Goal: Information Seeking & Learning: Check status

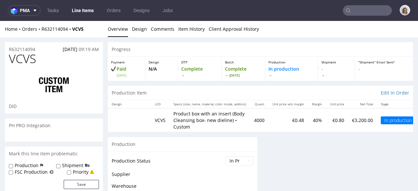
click at [51, 27] on link "R632114094" at bounding box center [56, 29] width 31 height 6
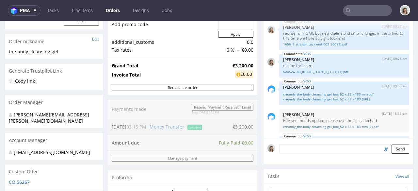
scroll to position [45, 0]
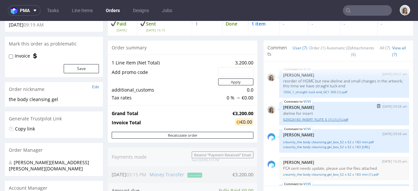
click at [320, 119] on link "52X52X183_INSERT_FLUTE_E_(1) (1) (1).pdf" at bounding box center [344, 119] width 122 height 5
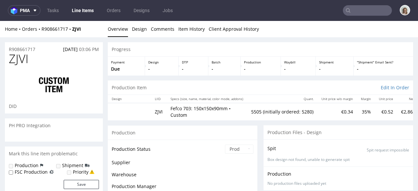
scroll to position [20, 0]
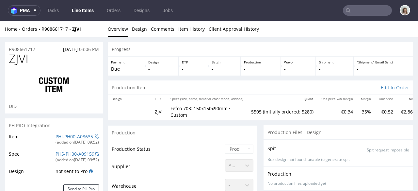
select select "in_progress"
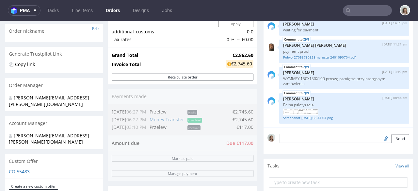
scroll to position [101, 0]
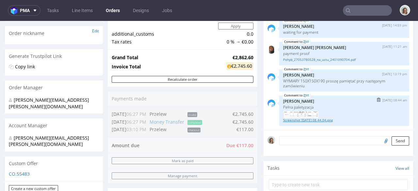
click at [319, 118] on link "Screenshot 2025-06-03 at 08.44.04.png" at bounding box center [344, 120] width 122 height 5
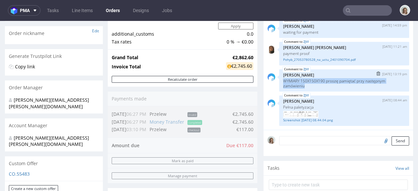
drag, startPoint x: 306, startPoint y: 85, endPoint x: 279, endPoint y: 82, distance: 27.2
click at [283, 82] on p "WYMIARY 150X150X190 proszę pamiętać przy następnym zamówieniu" at bounding box center [344, 83] width 122 height 10
copy p "WYMIARY 150X150X190 proszę pamiętać przy następnym zamówieniu"
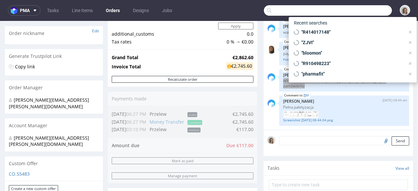
click at [362, 8] on input "text" at bounding box center [328, 10] width 128 height 10
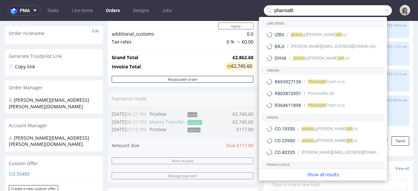
type input "pharmafit"
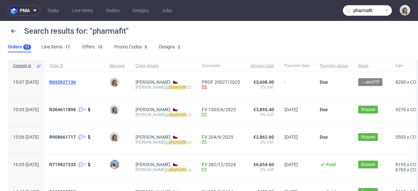
click at [76, 82] on span "R693927136" at bounding box center [62, 81] width 26 height 5
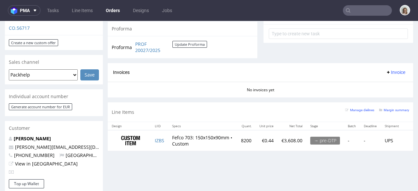
scroll to position [256, 0]
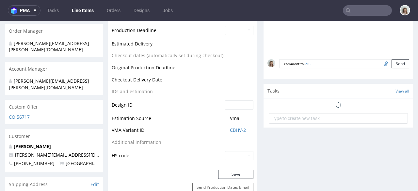
scroll to position [292, 0]
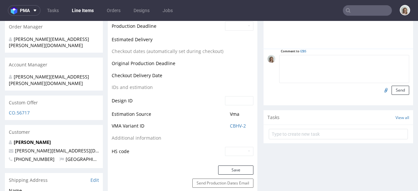
click at [324, 56] on textarea at bounding box center [344, 69] width 130 height 28
paste textarea "WYMIARY 150X150X190 proszę pamiętać przy następnym zamówieniu"
click at [279, 58] on textarea "WYMIARY 150X150X190 proszę pamiętać przy następnym zamówieniu" at bounding box center [344, 69] width 130 height 28
type textarea "WYMIARY 150X150X190 proszę pamiętać przy następnym zamówieniu"
drag, startPoint x: 329, startPoint y: 65, endPoint x: 260, endPoint y: 59, distance: 70.2
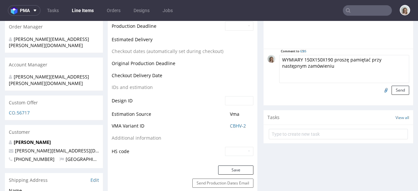
click at [263, 59] on div "Comment to IZBS WYMIARY 150X150X190 proszę pamiętać przy następnym zamówieniu S…" at bounding box center [338, 77] width 150 height 56
click at [284, 59] on textarea "paltyzacja: 3000 sztuk/pallet" at bounding box center [344, 69] width 130 height 28
click at [279, 61] on textarea "palteyzacja: 3000 sztuk/pallet" at bounding box center [344, 69] width 130 height 28
click at [285, 58] on textarea "Palteyzacja: 3000 sztuk/pallet" at bounding box center [344, 69] width 130 height 28
click at [361, 58] on textarea "Paletyzacja: 3000 sztuk/pallet" at bounding box center [344, 69] width 130 height 28
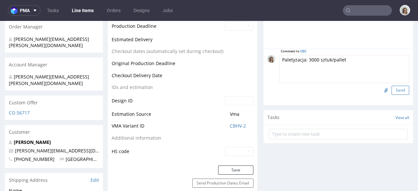
type textarea "Paletyzacja: 3000 sztuk/pallet"
click at [391, 88] on button "Send" at bounding box center [400, 90] width 18 height 9
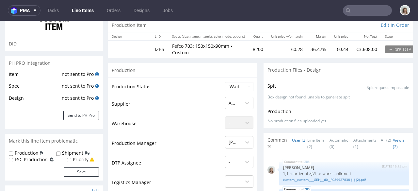
scroll to position [63, 0]
click at [11, 152] on input "Production" at bounding box center [11, 152] width 4 height 5
checkbox input "true"
click at [58, 152] on input "Shipment" at bounding box center [58, 152] width 4 height 5
checkbox input "true"
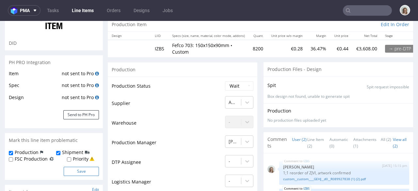
click at [80, 169] on button "Save" at bounding box center [81, 171] width 35 height 9
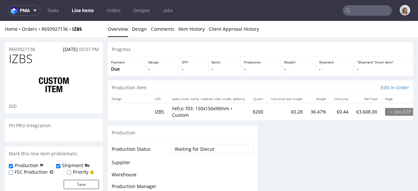
scroll to position [0, 0]
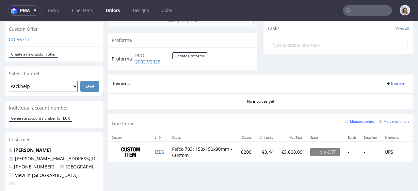
scroll to position [182, 0]
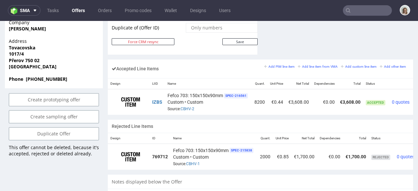
scroll to position [0, 24]
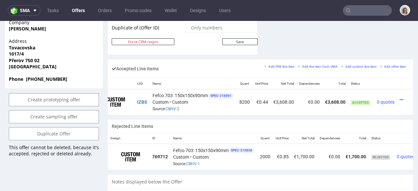
click at [400, 96] on div at bounding box center [403, 99] width 7 height 7
click at [397, 91] on td at bounding box center [405, 102] width 16 height 26
click at [400, 97] on icon at bounding box center [402, 99] width 4 height 5
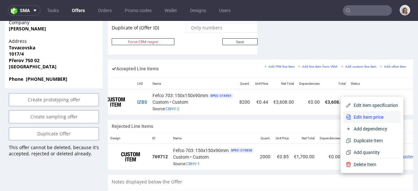
click at [365, 115] on span "Edit item price" at bounding box center [374, 117] width 47 height 7
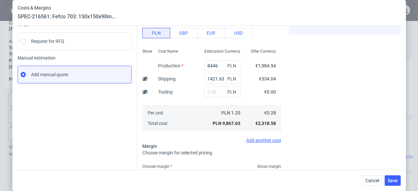
scroll to position [80, 0]
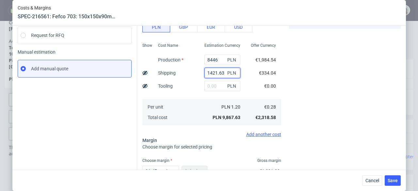
drag, startPoint x: 217, startPoint y: 73, endPoint x: 190, endPoint y: 71, distance: 27.5
click at [190, 71] on div "Show Cost Name Production Shipping Tooling Per unit Total cost Estimation Curre…" at bounding box center [211, 83] width 139 height 86
type input "113"
type input "0.38"
type input "1138"
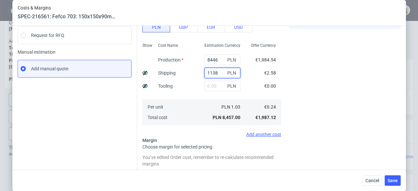
type input "0.43"
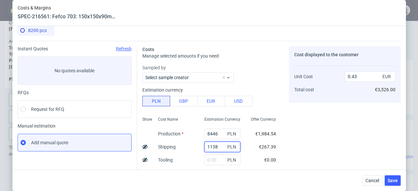
scroll to position [0, 0]
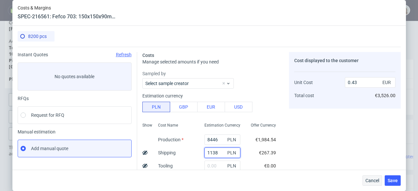
type input "1138"
click at [373, 179] on span "Cancel" at bounding box center [372, 180] width 14 height 5
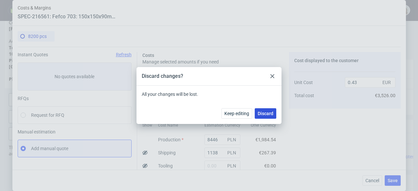
click at [266, 112] on span "Discard" at bounding box center [266, 113] width 16 height 5
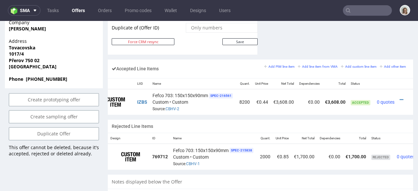
click at [38, 5] on div "sma" at bounding box center [24, 10] width 33 height 10
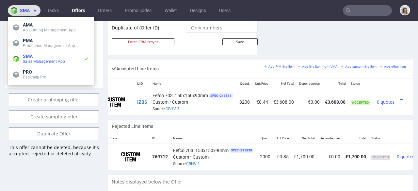
click at [34, 9] on icon at bounding box center [34, 10] width 5 height 5
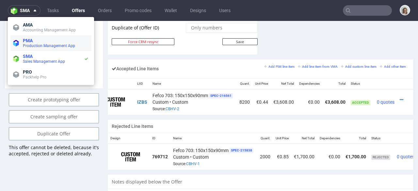
click at [33, 36] on li "PMA Production Management App" at bounding box center [50, 43] width 81 height 16
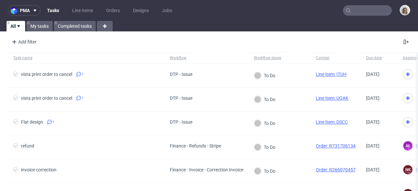
click at [373, 9] on input "text" at bounding box center [367, 10] width 49 height 10
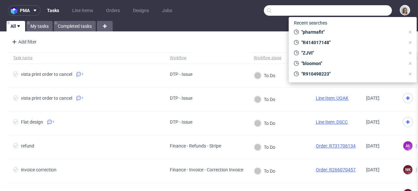
paste input "R414017148"
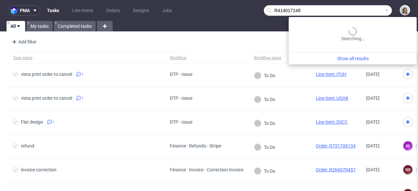
type input "R414017148"
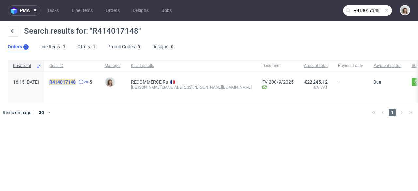
click at [76, 82] on mark "R414017148" at bounding box center [62, 81] width 26 height 5
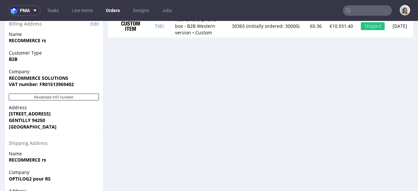
scroll to position [430, 0]
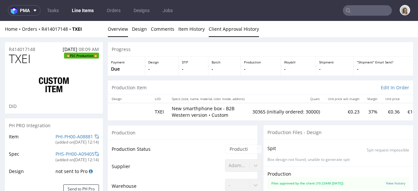
click at [237, 29] on link "Client Approval History" at bounding box center [234, 29] width 50 height 16
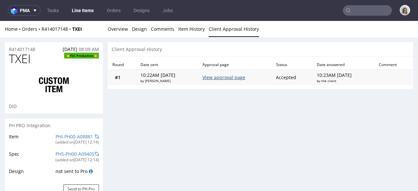
click at [224, 79] on link "View approval page" at bounding box center [223, 77] width 43 height 6
click at [30, 9] on span at bounding box center [34, 10] width 8 height 5
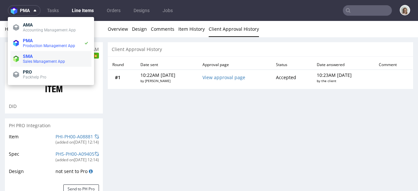
click at [36, 59] on span "Sales Management App" at bounding box center [44, 61] width 42 height 5
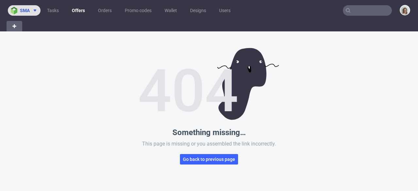
click at [32, 8] on icon at bounding box center [34, 10] width 5 height 5
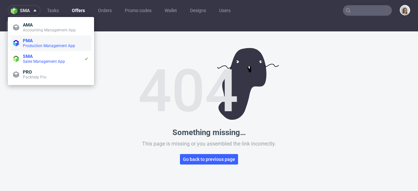
click at [35, 44] on span "Production Management App" at bounding box center [49, 45] width 52 height 5
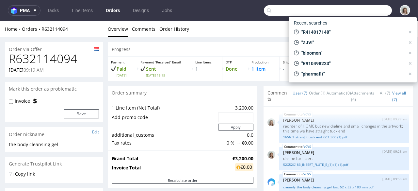
scroll to position [45, 0]
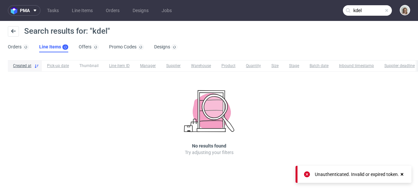
click at [362, 10] on input "kdel" at bounding box center [367, 10] width 49 height 10
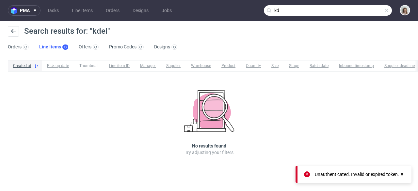
type input "k"
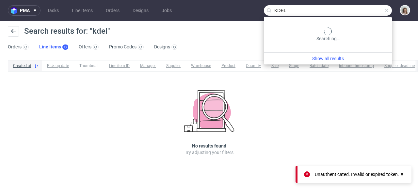
type input "KDEL"
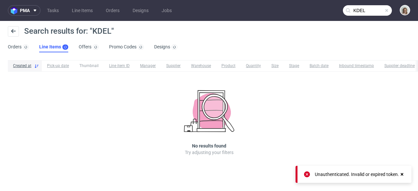
click at [388, 11] on span at bounding box center [386, 10] width 5 height 5
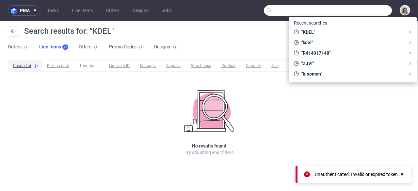
click at [376, 11] on input "text" at bounding box center [328, 10] width 128 height 10
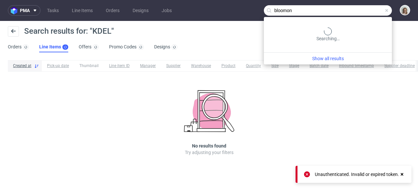
type input "bloomon"
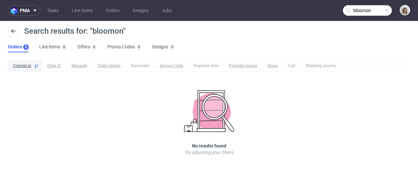
click at [372, 11] on input "bloomon" at bounding box center [367, 10] width 49 height 10
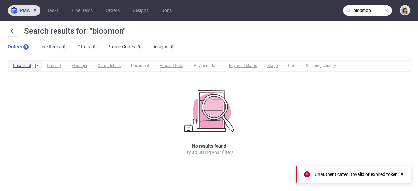
click at [26, 11] on span "pma" at bounding box center [25, 10] width 10 height 5
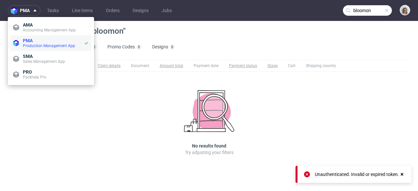
click at [34, 40] on span "PMA" at bounding box center [53, 40] width 61 height 5
click at [387, 9] on span at bounding box center [386, 10] width 5 height 5
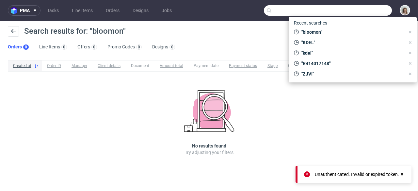
click at [378, 9] on input "text" at bounding box center [328, 10] width 128 height 10
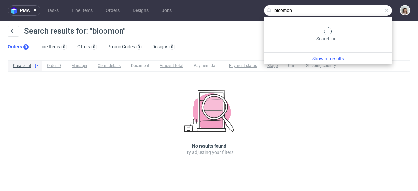
type input "bloomon"
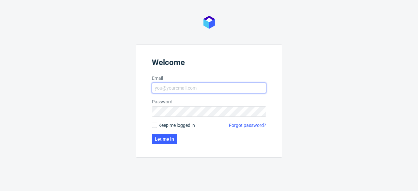
type input "[PERSON_NAME][EMAIL_ADDRESS][PERSON_NAME][DOMAIN_NAME]"
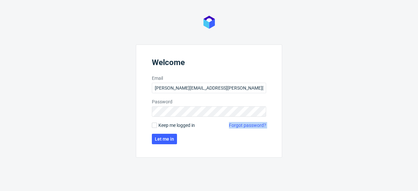
click at [168, 129] on form "Welcome Email [PERSON_NAME][EMAIL_ADDRESS][PERSON_NAME][DOMAIN_NAME] Password K…" at bounding box center [209, 100] width 146 height 113
click at [165, 136] on span "Let me in" at bounding box center [164, 138] width 19 height 5
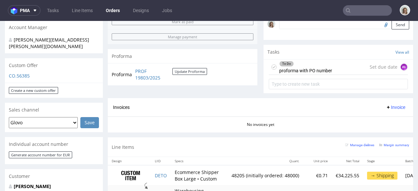
scroll to position [212, 0]
click at [327, 67] on div "To Do proforma with PO number Set due date AŁ" at bounding box center [338, 66] width 139 height 15
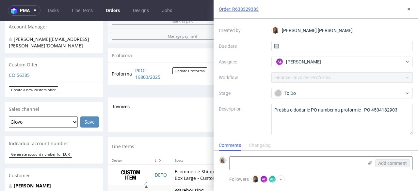
scroll to position [33, 0]
click at [411, 8] on icon at bounding box center [408, 9] width 5 height 5
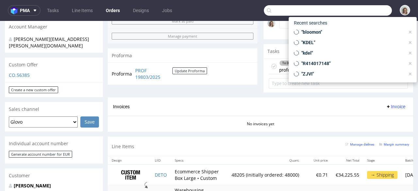
click at [368, 12] on input "text" at bounding box center [328, 10] width 128 height 10
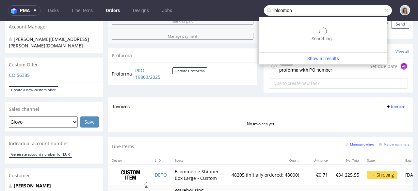
type input "bloomon"
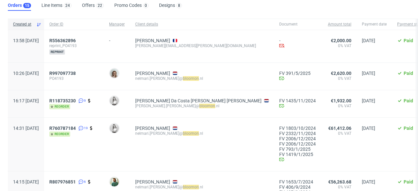
scroll to position [43, 0]
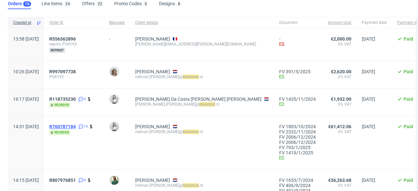
click at [76, 125] on span "R760787184" at bounding box center [62, 126] width 26 height 5
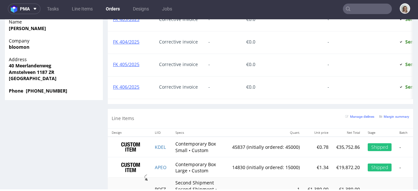
scroll to position [673, 0]
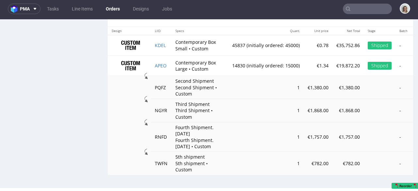
click at [370, 6] on input "text" at bounding box center [367, 9] width 49 height 10
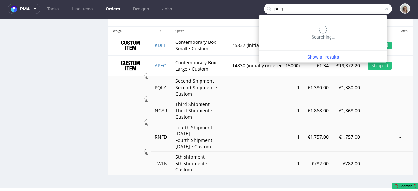
type input "puig"
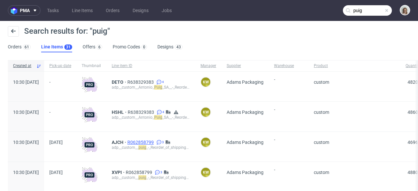
click at [155, 142] on span "R062858799" at bounding box center [141, 141] width 28 height 5
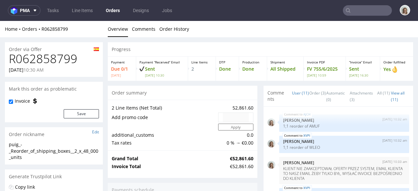
scroll to position [265, 0]
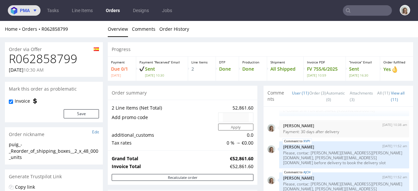
click at [22, 7] on button "pma" at bounding box center [24, 10] width 33 height 10
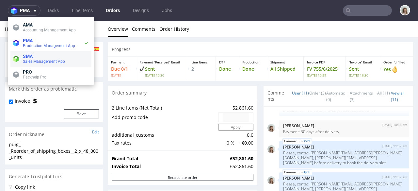
click at [28, 59] on span "Sales Management App" at bounding box center [44, 61] width 42 height 5
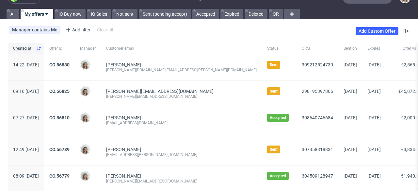
scroll to position [13, 0]
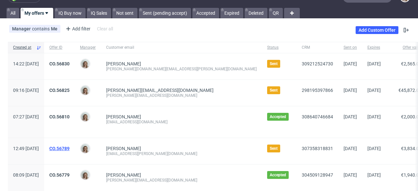
click at [70, 147] on link "CO.56789" at bounding box center [59, 148] width 20 height 5
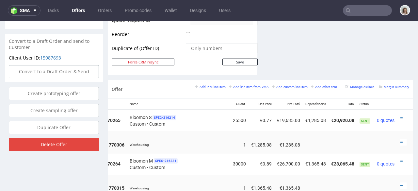
scroll to position [335, 0]
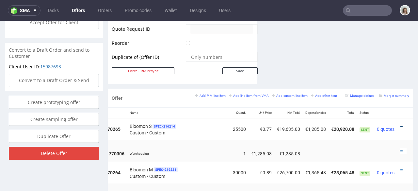
click at [400, 124] on icon at bounding box center [402, 126] width 4 height 5
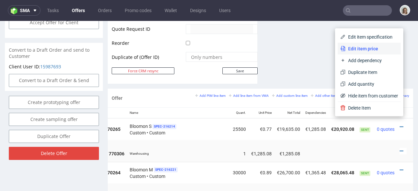
click at [360, 51] on span "Edit item price" at bounding box center [371, 48] width 53 height 7
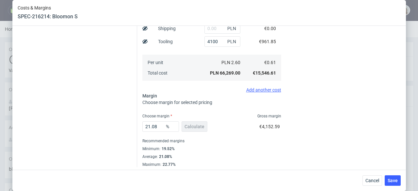
scroll to position [181, 0]
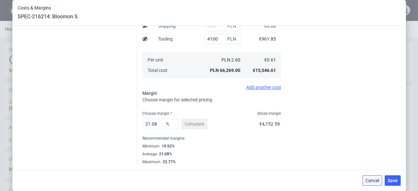
click at [373, 183] on span "Cancel" at bounding box center [372, 180] width 14 height 5
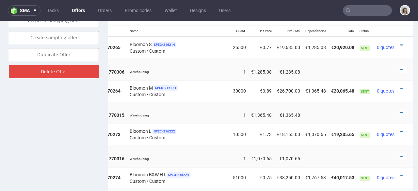
scroll to position [415, 0]
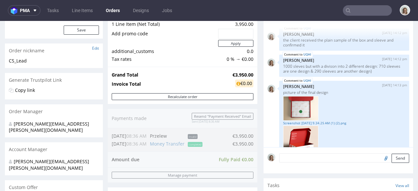
scroll to position [178, 0]
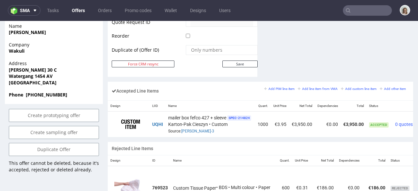
scroll to position [0, 29]
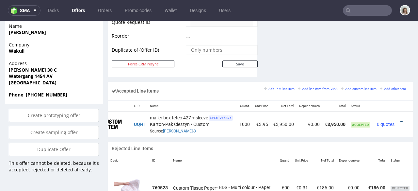
click at [400, 120] on icon at bounding box center [402, 122] width 4 height 5
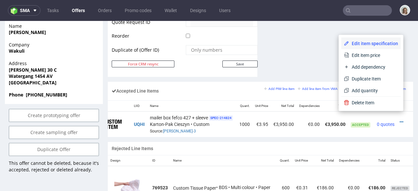
click at [358, 47] on li "Edit item specification" at bounding box center [370, 44] width 59 height 12
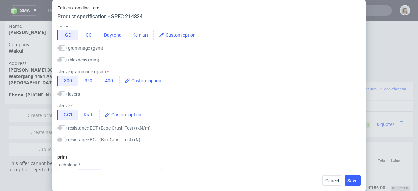
scroll to position [438, 0]
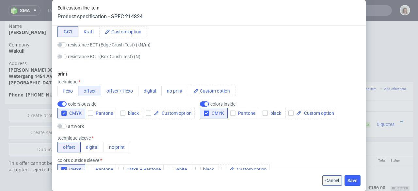
click at [335, 182] on span "Cancel" at bounding box center [332, 180] width 14 height 5
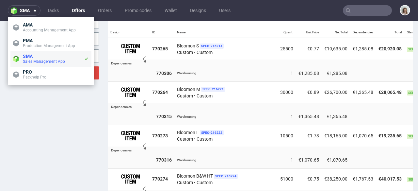
scroll to position [0, 51]
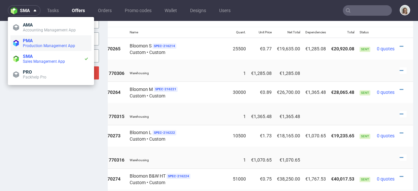
click at [33, 40] on span "PMA" at bounding box center [56, 40] width 66 height 5
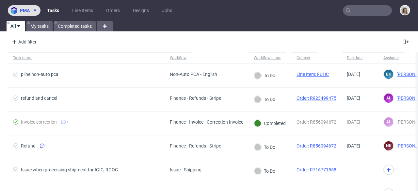
click at [26, 10] on span "pma" at bounding box center [25, 10] width 10 height 5
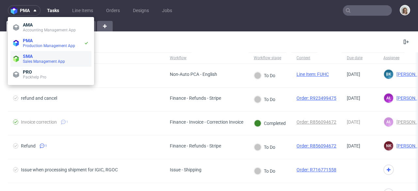
click at [33, 64] on li "SMA Sales Management App" at bounding box center [50, 59] width 81 height 16
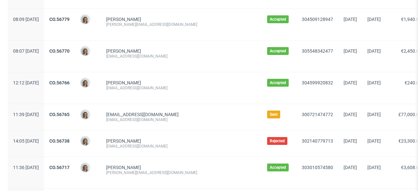
scroll to position [171, 0]
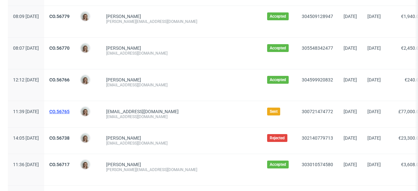
click at [70, 112] on link "CO.56765" at bounding box center [59, 111] width 20 height 5
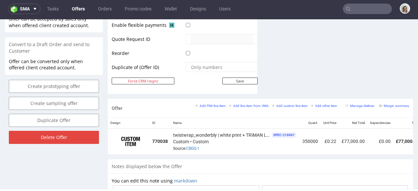
scroll to position [0, 74]
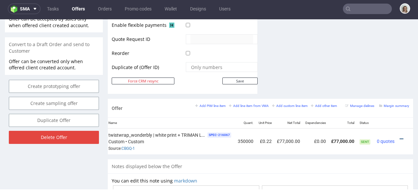
click at [400, 136] on icon at bounding box center [402, 138] width 4 height 5
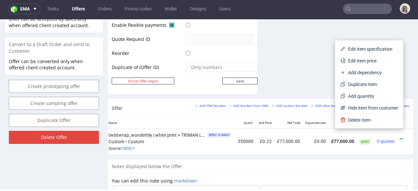
click at [363, 61] on span "Edit item price" at bounding box center [371, 60] width 53 height 7
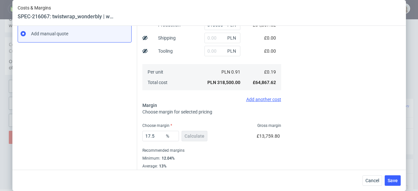
scroll to position [127, 0]
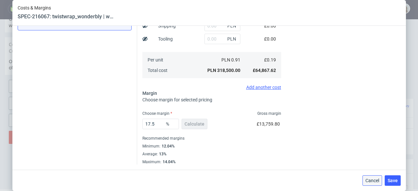
click at [372, 179] on span "Cancel" at bounding box center [372, 180] width 14 height 5
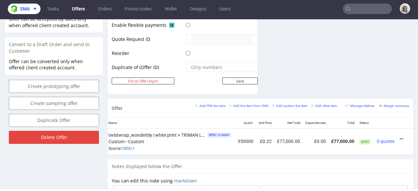
drag, startPoint x: 23, startPoint y: 9, endPoint x: 29, endPoint y: 14, distance: 8.1
click at [23, 9] on span "sma" at bounding box center [25, 9] width 10 height 5
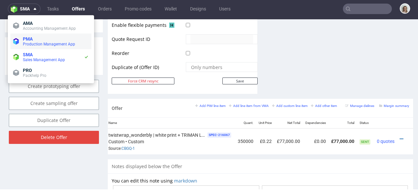
click at [39, 39] on span "PMA" at bounding box center [56, 38] width 66 height 5
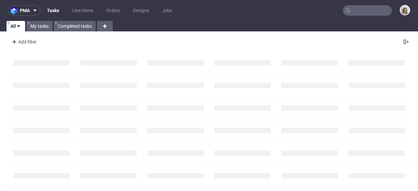
click at [359, 13] on input "text" at bounding box center [367, 10] width 49 height 10
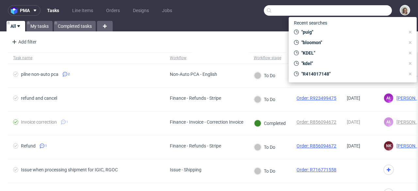
paste input "[EMAIL_ADDRESS][DOMAIN_NAME]"
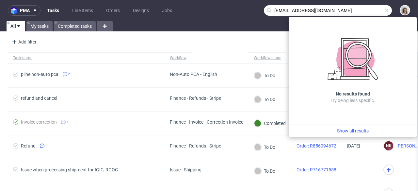
drag, startPoint x: 290, startPoint y: 10, endPoint x: 260, endPoint y: 11, distance: 30.7
click at [264, 11] on input "[EMAIL_ADDRESS][DOMAIN_NAME]" at bounding box center [328, 10] width 128 height 10
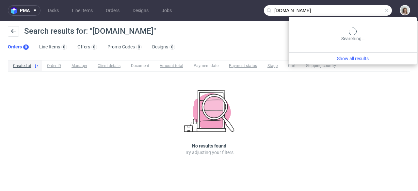
click at [366, 11] on input "[DOMAIN_NAME]" at bounding box center [328, 10] width 128 height 10
type input "velodrom"
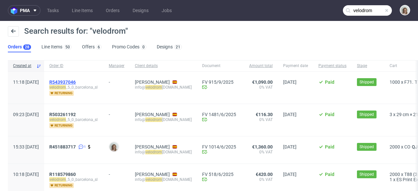
click at [76, 81] on span "R543937046" at bounding box center [62, 81] width 26 height 5
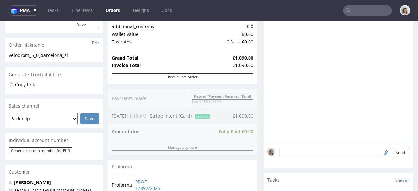
scroll to position [132, 0]
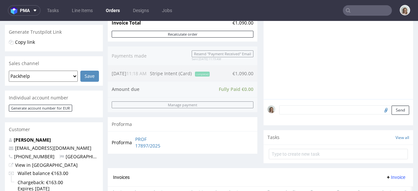
type input "velodrom"
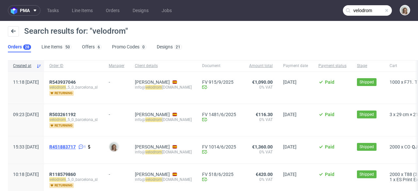
click at [76, 144] on span "R451883717" at bounding box center [62, 146] width 26 height 5
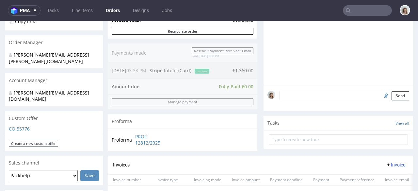
scroll to position [146, 0]
type input "velodrom"
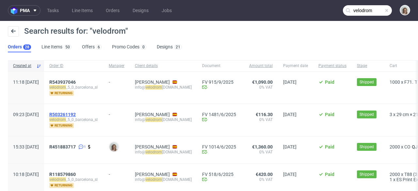
click at [76, 115] on span "R503261192" at bounding box center [62, 114] width 26 height 5
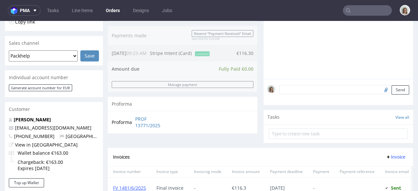
scroll to position [157, 0]
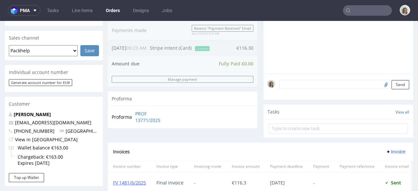
type input "velodrom"
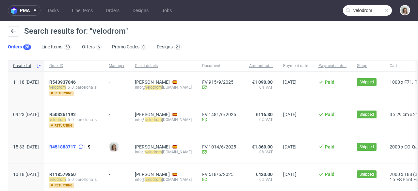
click at [76, 144] on span "R451883717" at bounding box center [62, 146] width 26 height 5
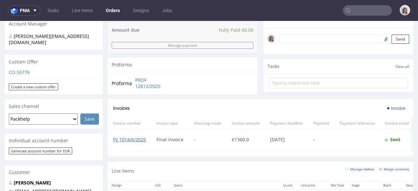
scroll to position [205, 0]
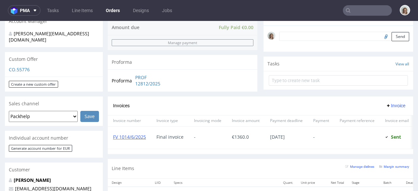
type input "velodrom"
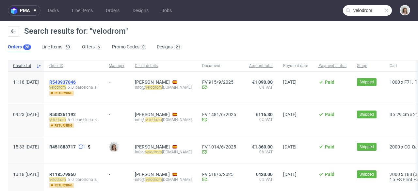
click at [75, 81] on span "R543937046" at bounding box center [62, 81] width 26 height 5
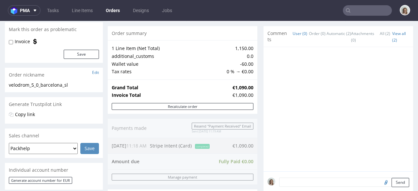
scroll to position [182, 0]
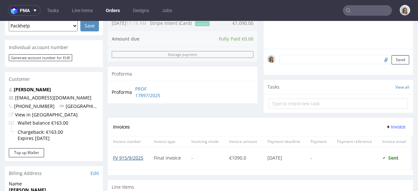
click at [135, 155] on link "FV 915/9/2025" at bounding box center [128, 157] width 30 height 6
